Goal: Information Seeking & Learning: Learn about a topic

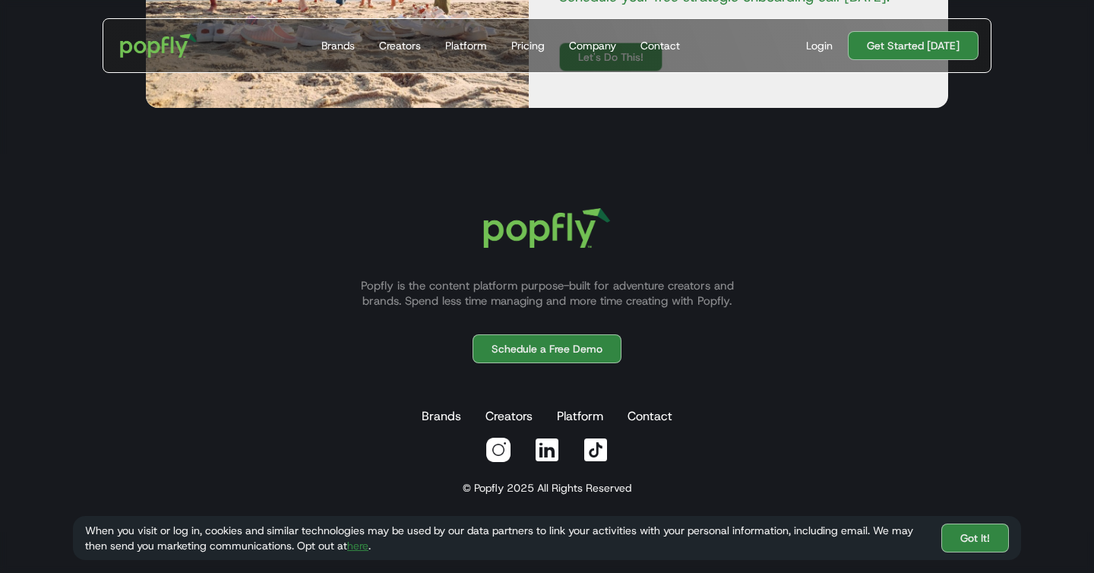
scroll to position [4662, 0]
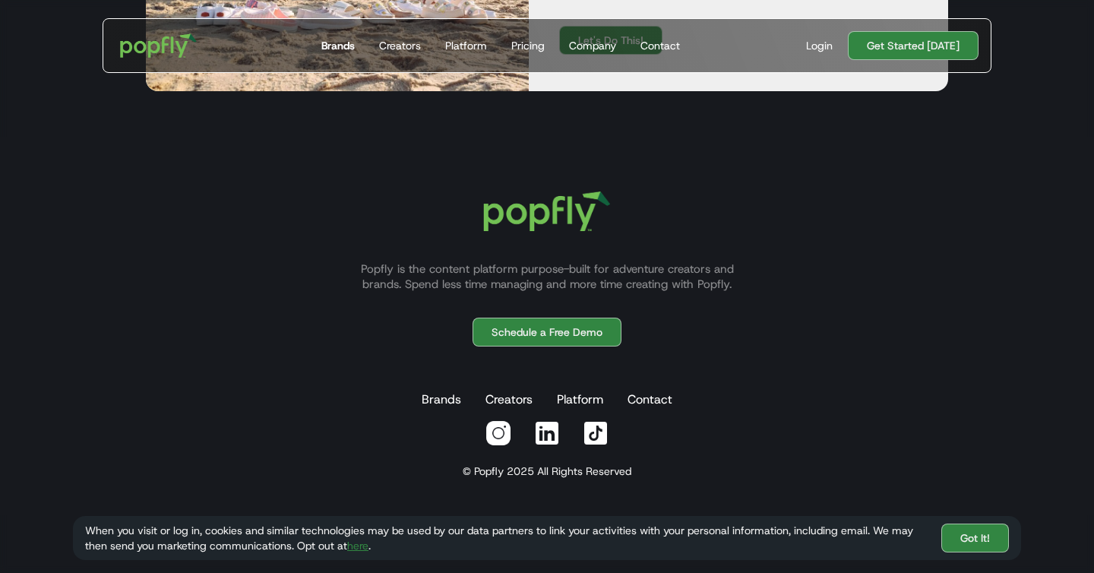
click at [346, 44] on div "Brands" at bounding box center [337, 45] width 33 height 15
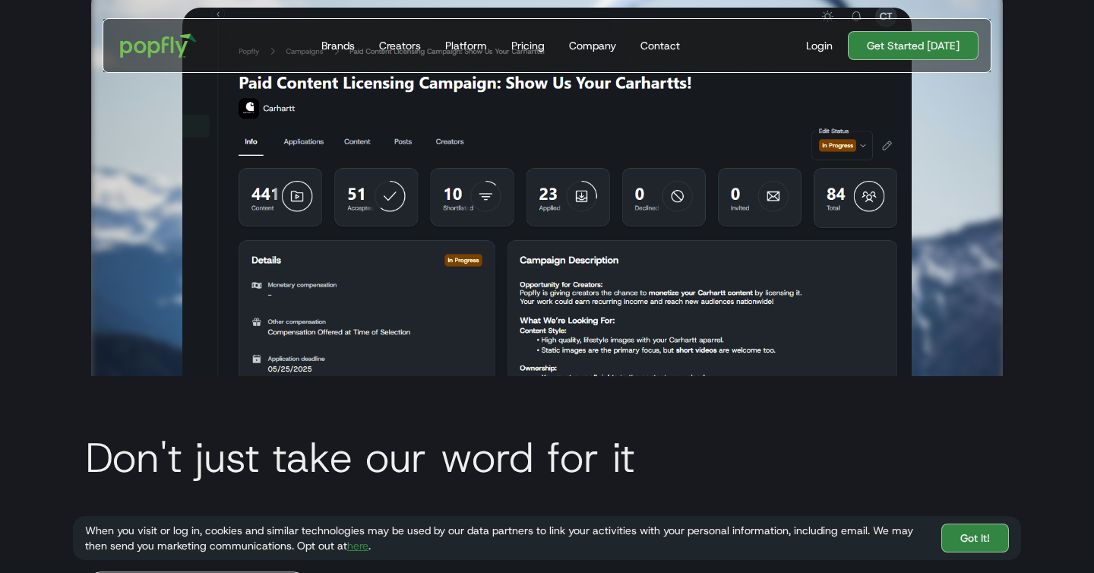
scroll to position [3636, 0]
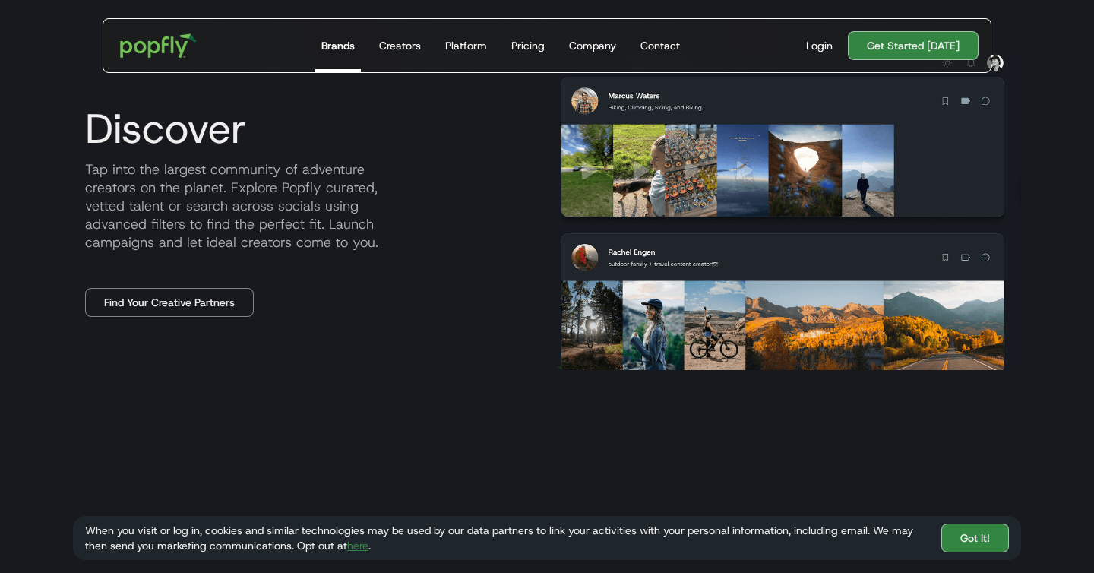
scroll to position [757, 0]
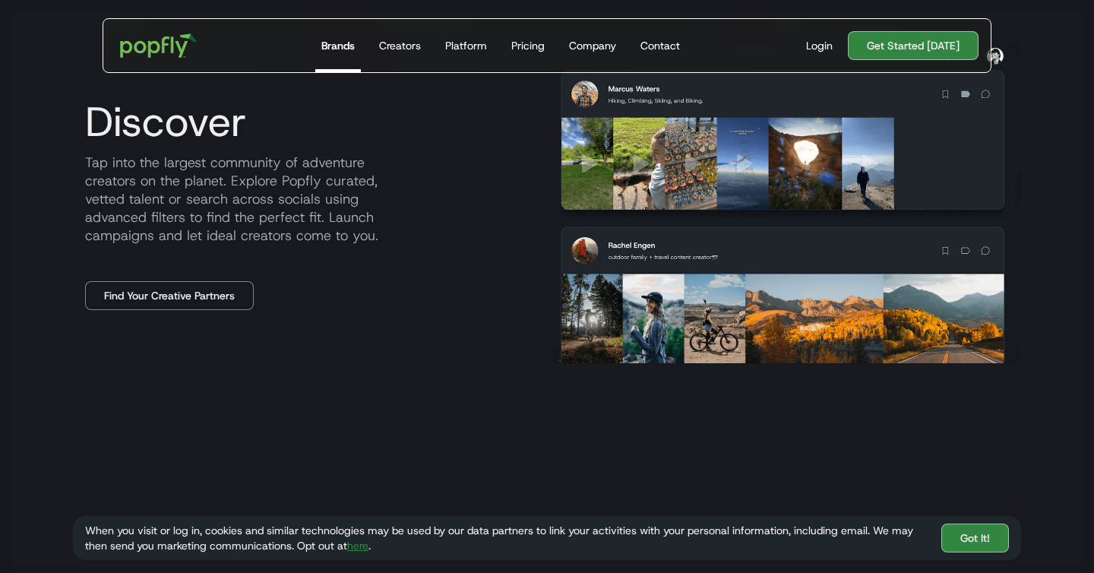
click at [342, 43] on div "Brands" at bounding box center [337, 45] width 33 height 15
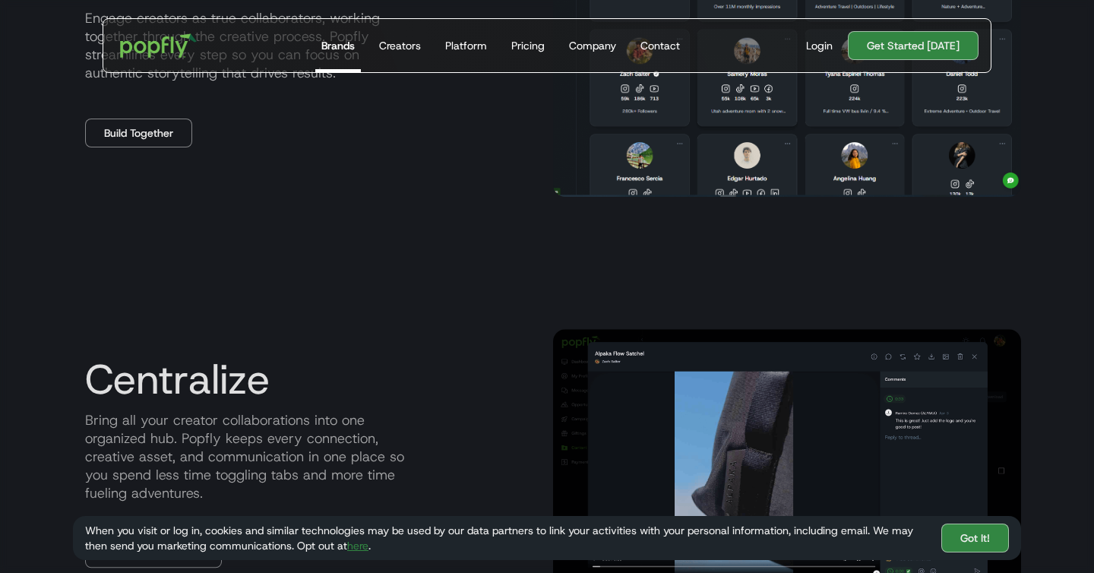
scroll to position [1388, 0]
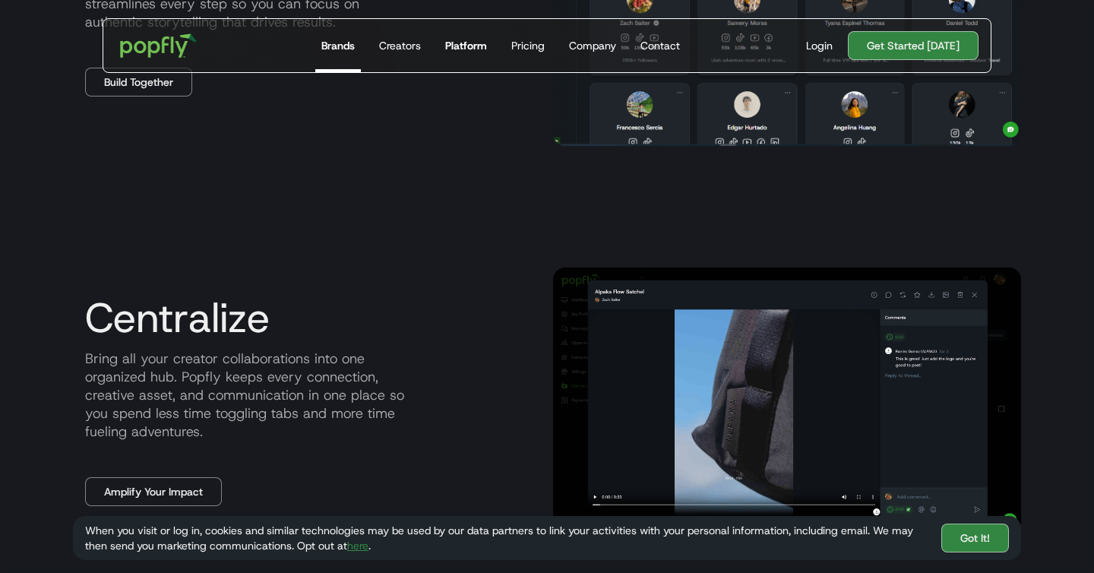
click at [469, 52] on div "Platform" at bounding box center [466, 45] width 42 height 15
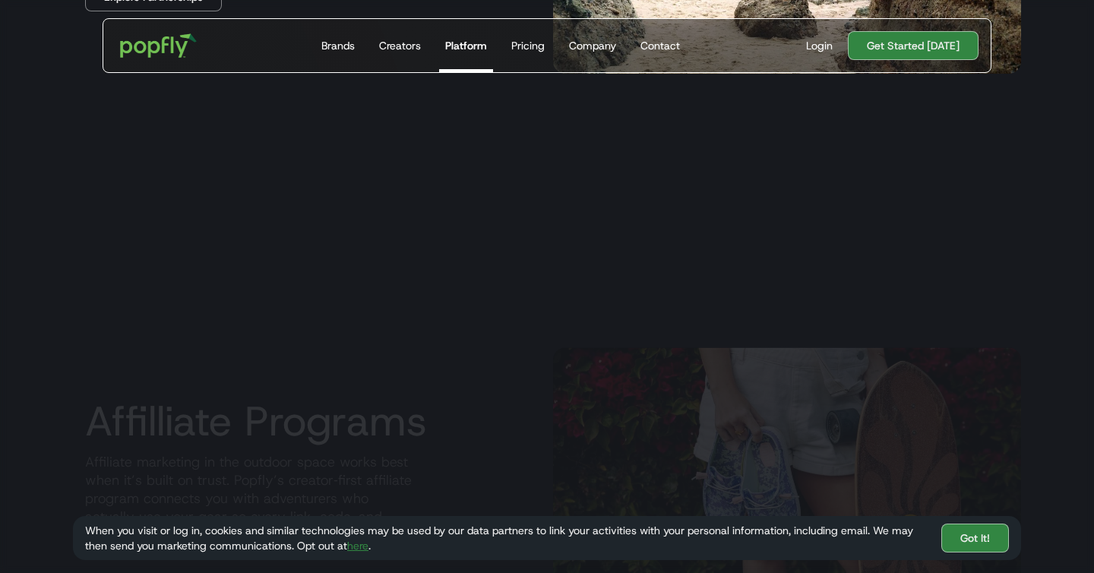
scroll to position [1562, 0]
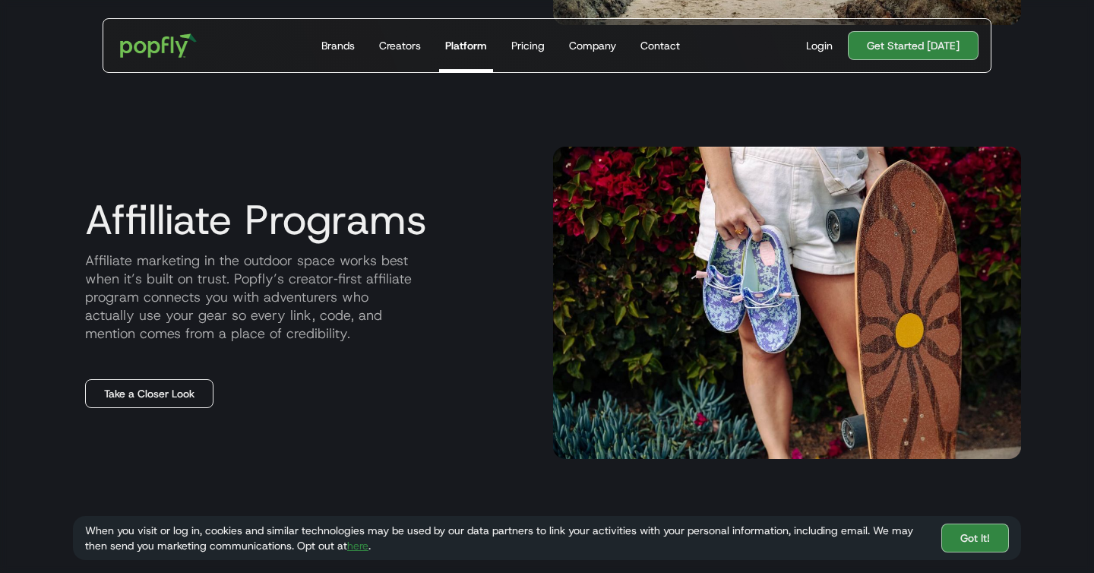
click at [182, 395] on link "Take a Closer Look" at bounding box center [149, 393] width 128 height 29
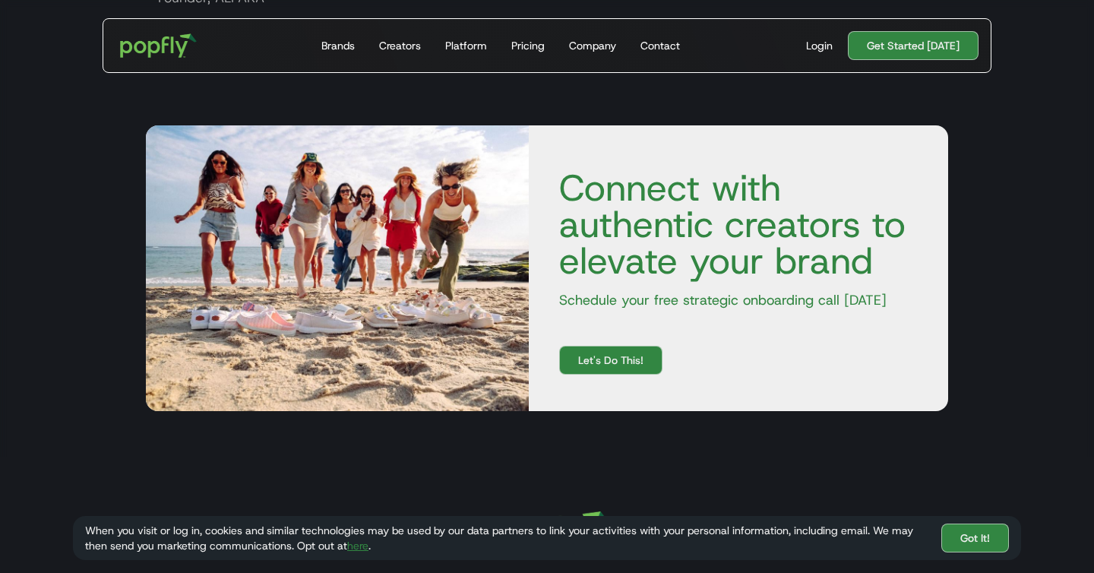
scroll to position [2477, 0]
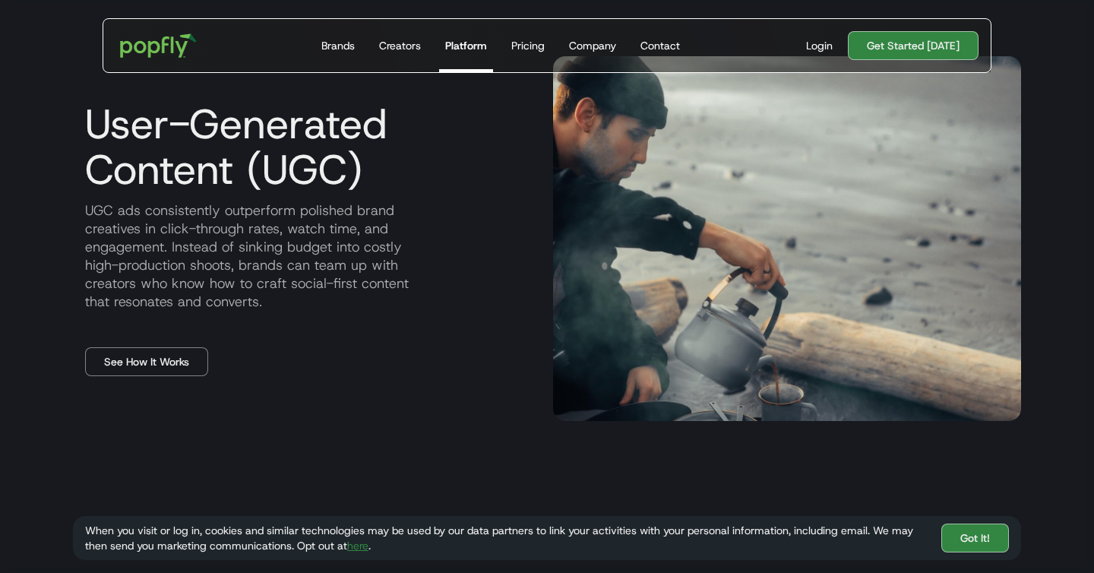
scroll to position [725, 0]
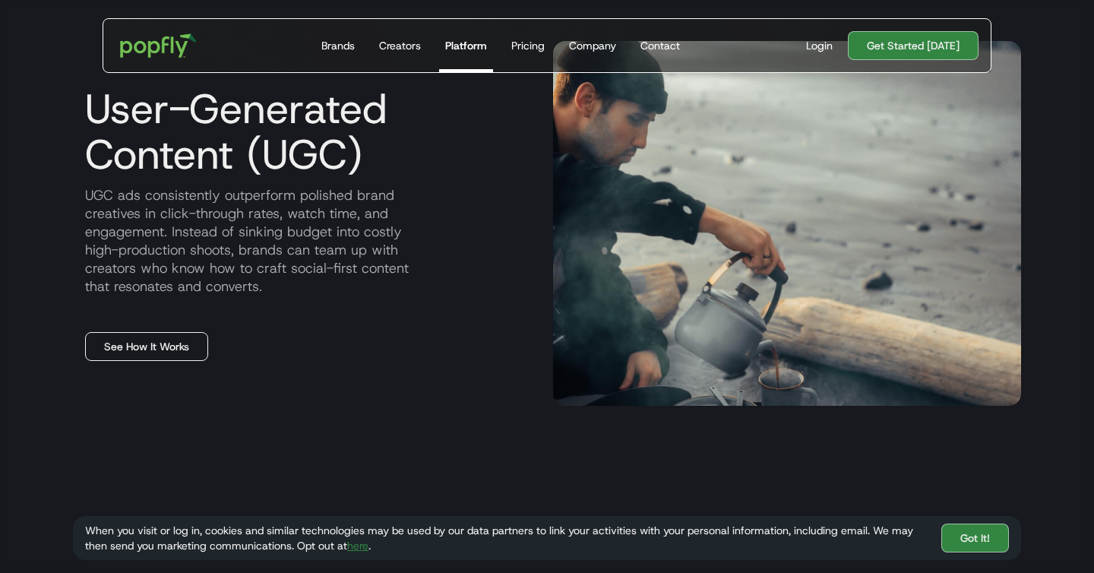
click at [167, 346] on link "See How It Works" at bounding box center [146, 346] width 123 height 29
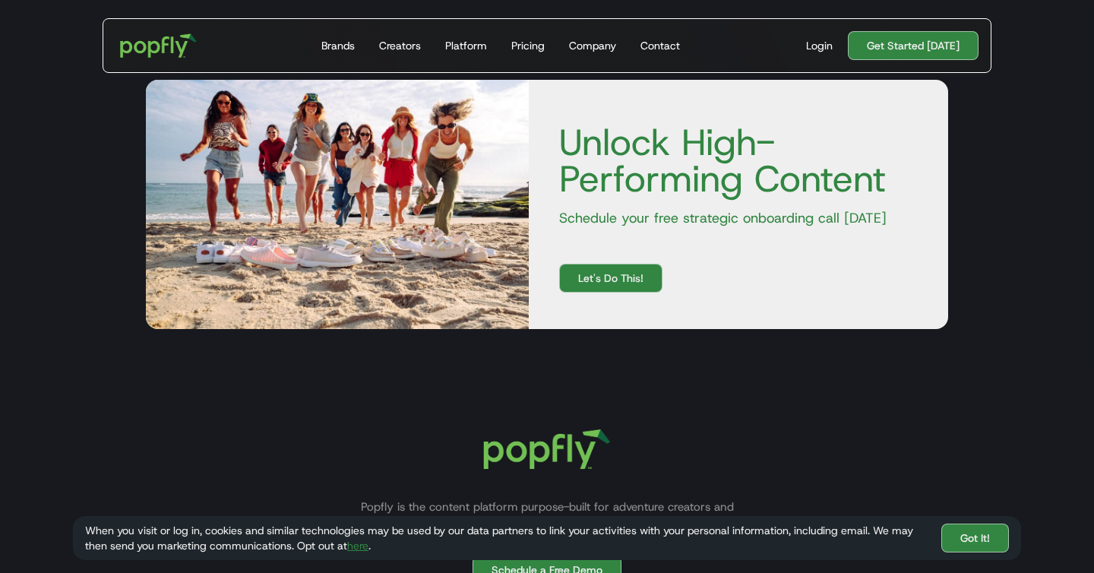
scroll to position [2714, 0]
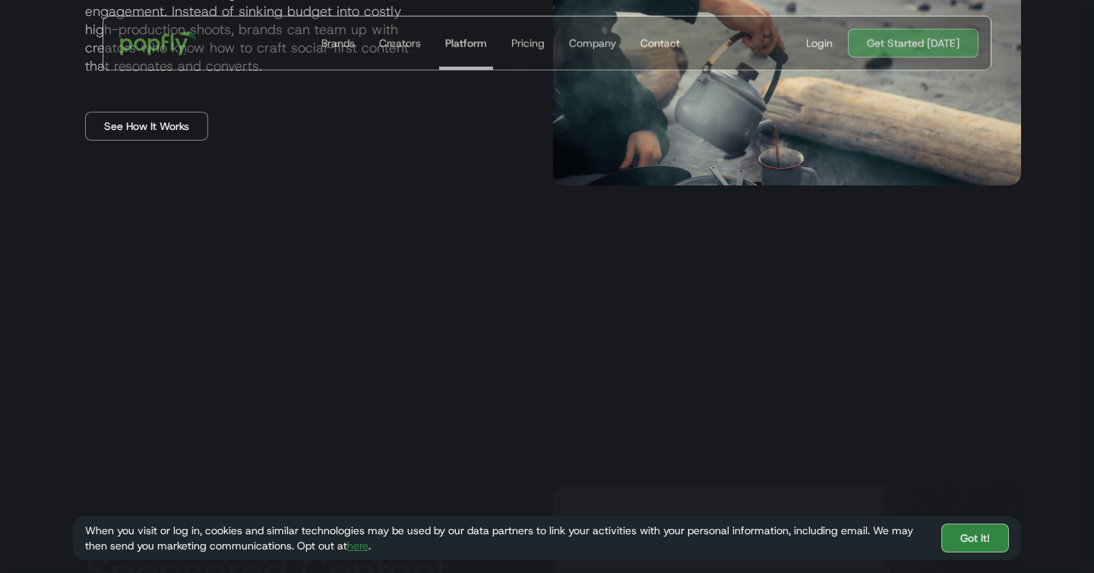
scroll to position [1131, 0]
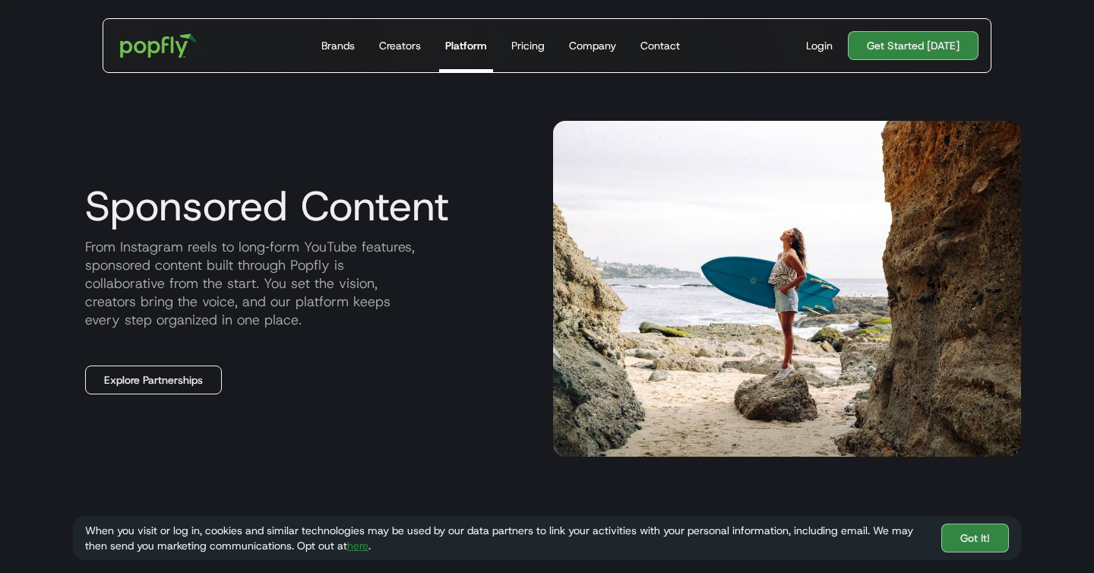
click at [179, 374] on link "Explore Partnerships" at bounding box center [153, 379] width 137 height 29
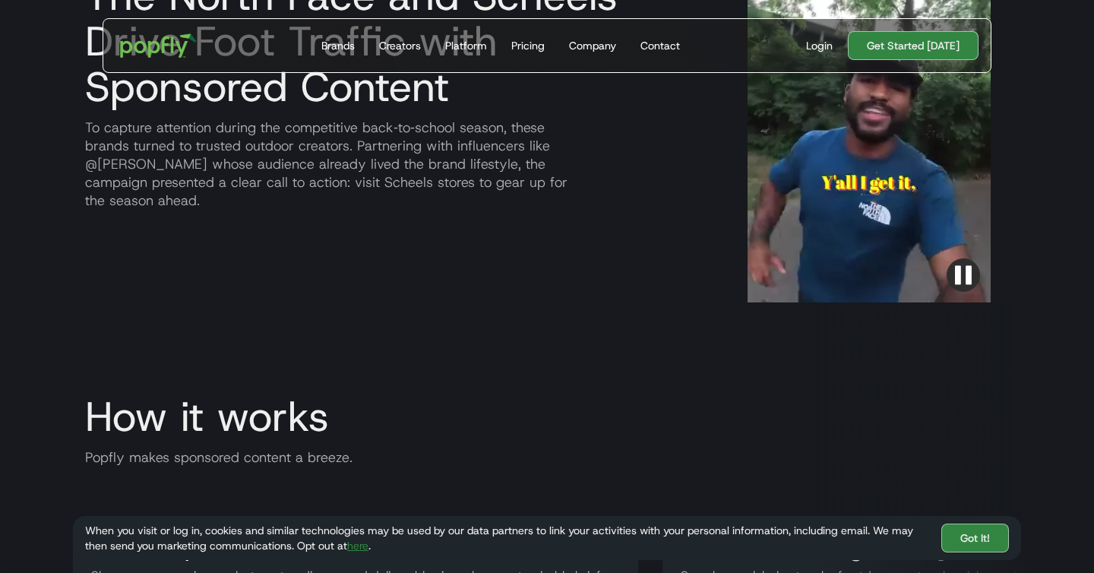
scroll to position [1422, 0]
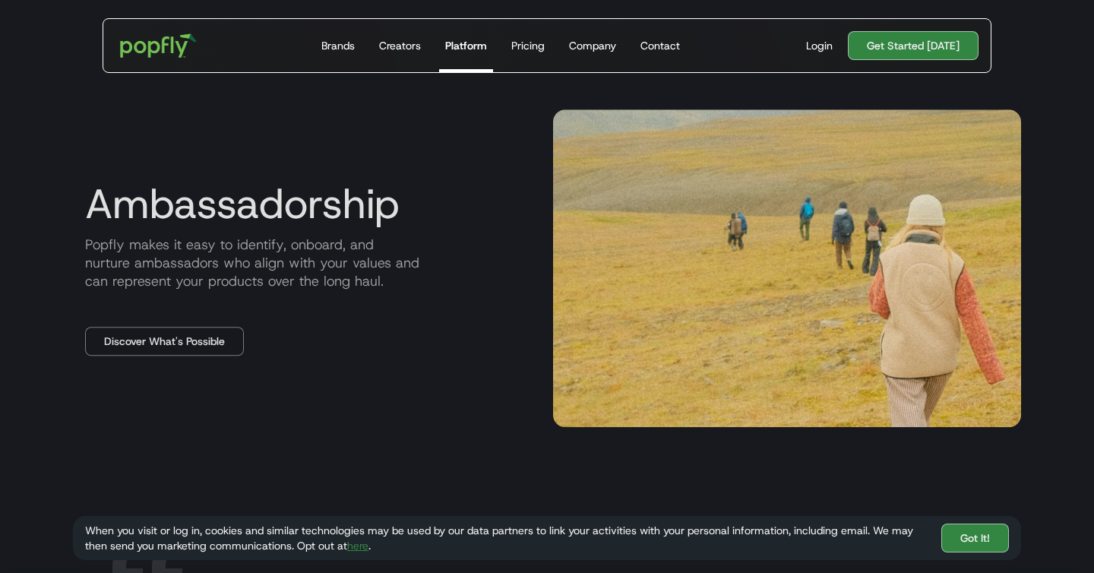
scroll to position [2049, 0]
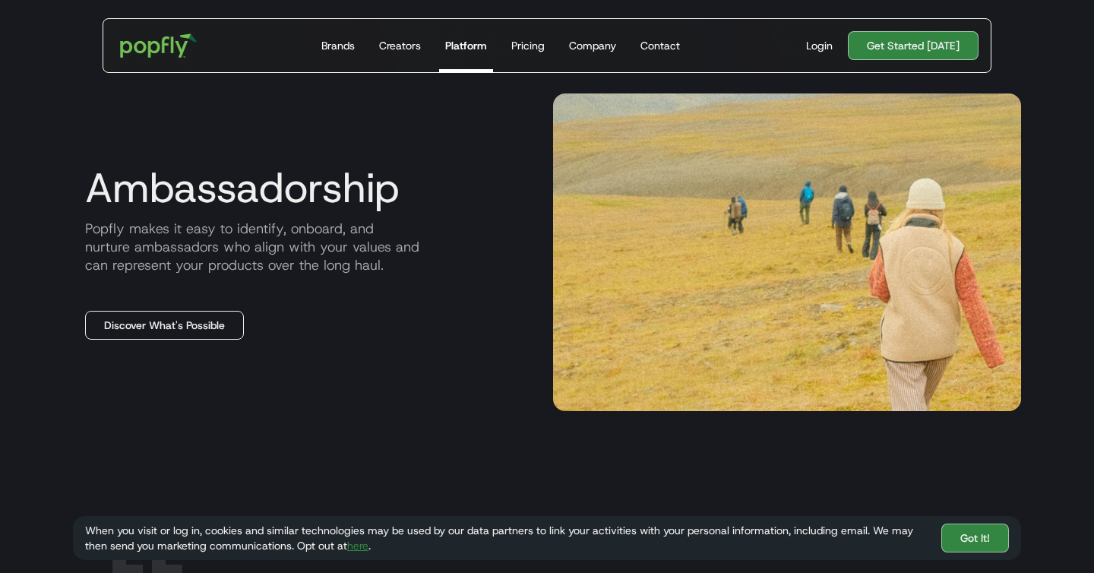
click at [206, 327] on link "Discover What's Possible" at bounding box center [164, 325] width 159 height 29
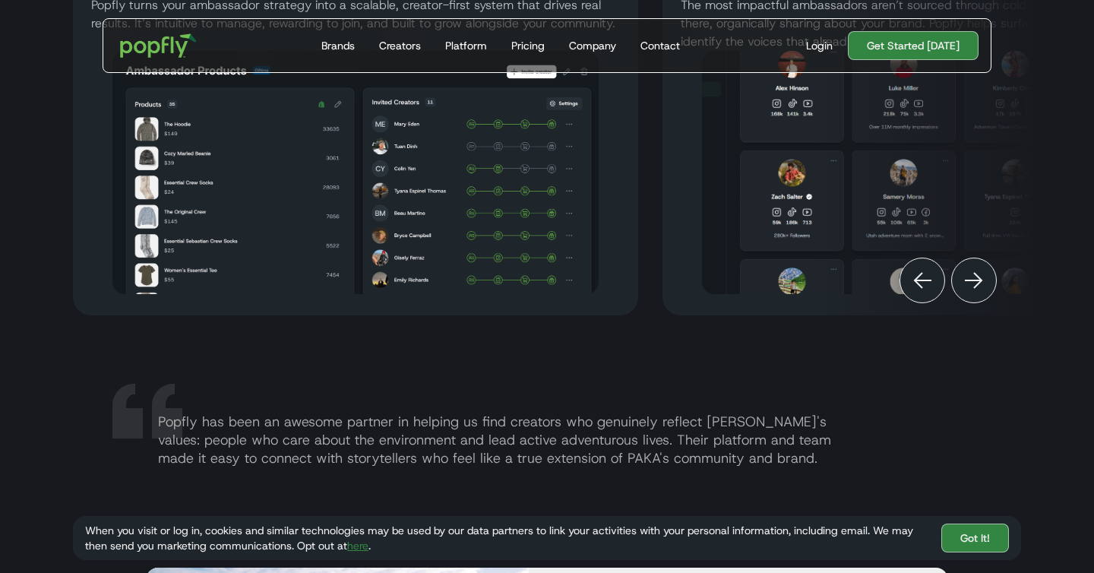
scroll to position [1504, 0]
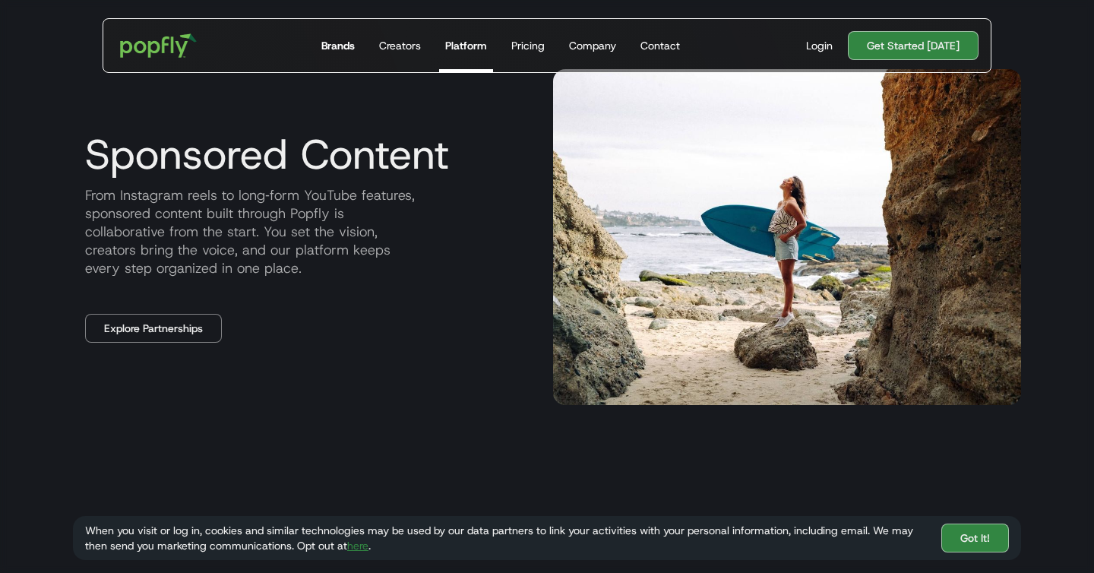
scroll to position [1184, 0]
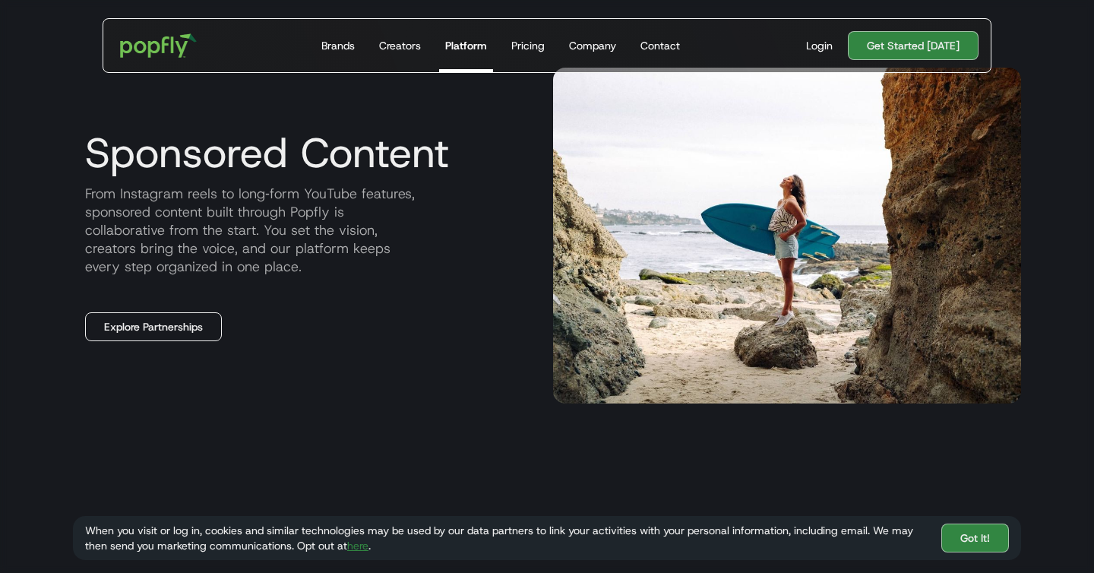
click at [174, 320] on link "Explore Partnerships" at bounding box center [153, 326] width 137 height 29
